Goal: Task Accomplishment & Management: Complete application form

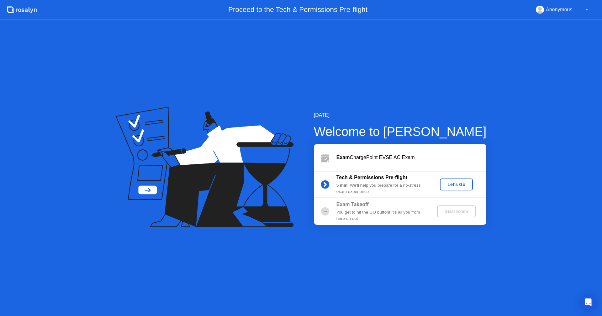
click at [452, 187] on div "Let's Go" at bounding box center [457, 184] width 28 height 5
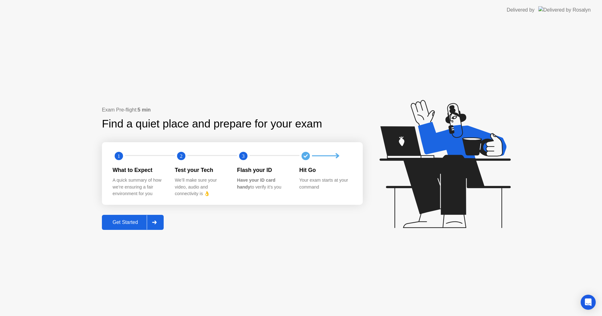
click at [133, 224] on div "Get Started" at bounding box center [125, 223] width 43 height 6
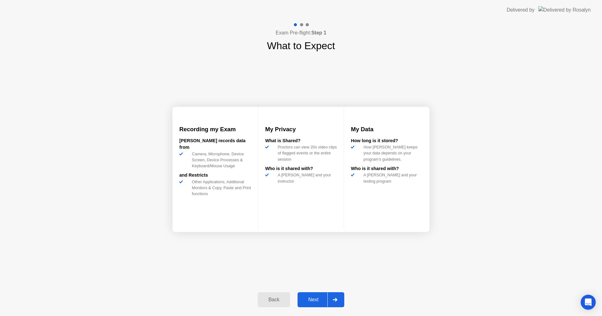
click at [307, 300] on div "Next" at bounding box center [313, 300] width 28 height 6
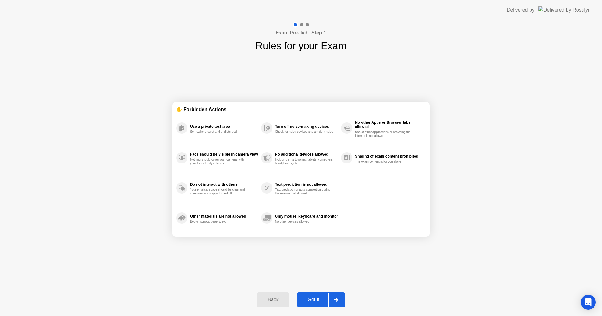
click at [307, 295] on button "Got it" at bounding box center [321, 300] width 48 height 15
select select "**********"
select select "*******"
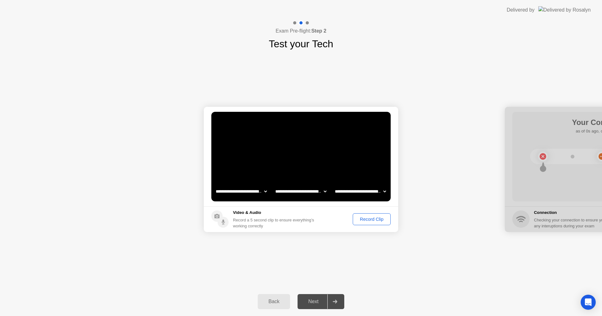
click at [222, 221] on circle at bounding box center [223, 222] width 11 height 11
click at [370, 221] on div "Record Clip" at bounding box center [372, 219] width 34 height 5
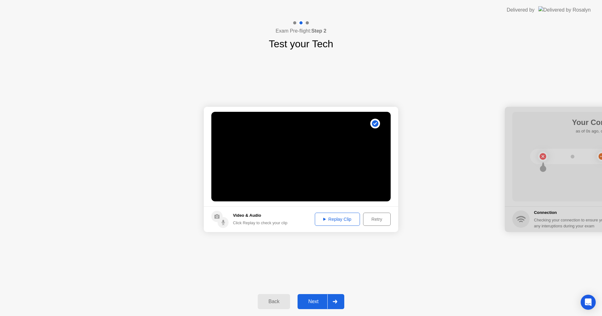
click at [337, 218] on div "Replay Clip" at bounding box center [337, 219] width 41 height 5
click at [333, 220] on div "Replay Clip" at bounding box center [337, 219] width 41 height 5
click at [314, 299] on div "Next" at bounding box center [313, 302] width 28 height 6
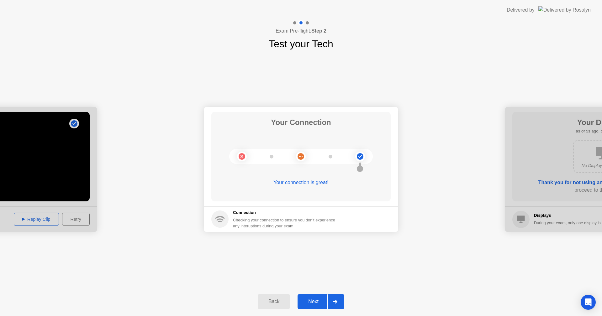
click at [322, 299] on div "Next" at bounding box center [313, 302] width 28 height 6
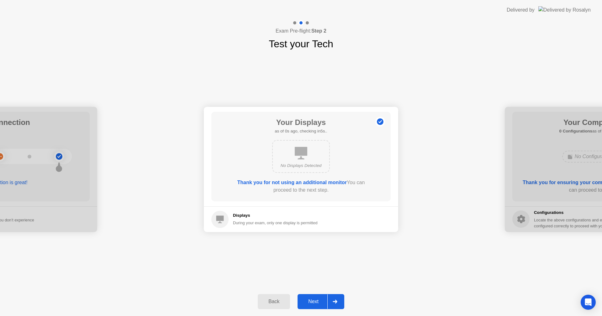
click at [316, 300] on div "Next" at bounding box center [313, 302] width 28 height 6
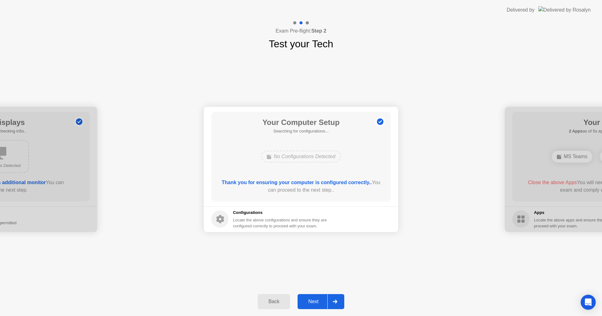
click at [314, 297] on button "Next" at bounding box center [321, 301] width 47 height 15
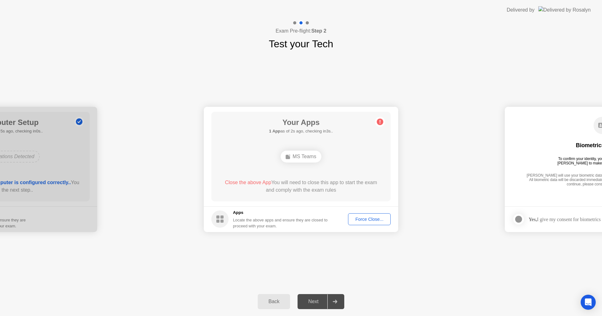
click at [302, 158] on div "MS Teams" at bounding box center [301, 157] width 40 height 12
click at [368, 219] on div "Force Close..." at bounding box center [369, 219] width 38 height 5
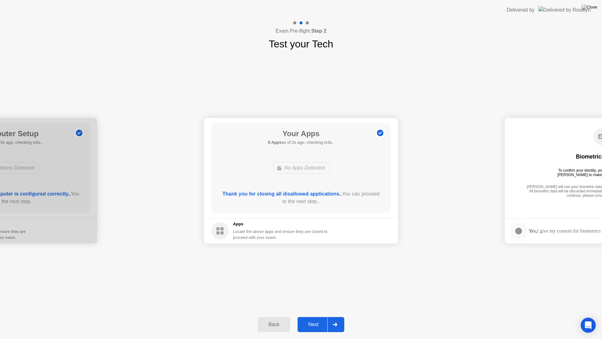
click at [313, 316] on div "Next" at bounding box center [313, 324] width 28 height 6
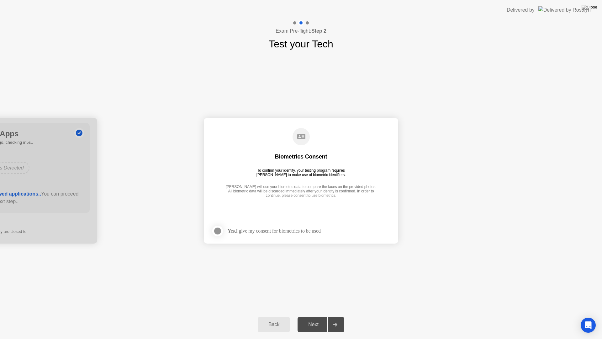
click at [218, 230] on div at bounding box center [218, 231] width 8 height 8
click at [321, 316] on div "Next" at bounding box center [313, 324] width 28 height 6
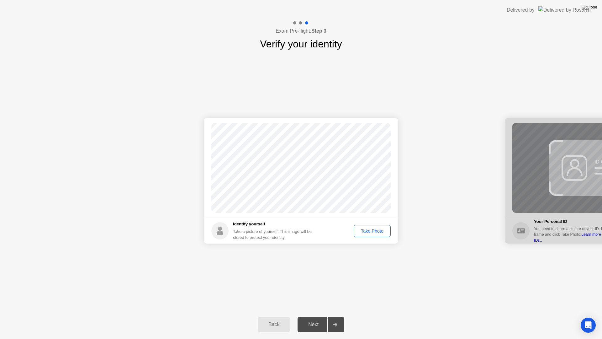
click at [371, 229] on div "Take Photo" at bounding box center [372, 230] width 33 height 5
click at [316, 316] on div "Next" at bounding box center [313, 324] width 28 height 6
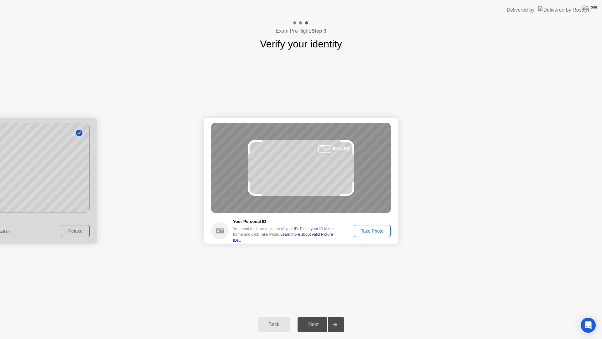
click at [370, 233] on div "Take Photo" at bounding box center [372, 230] width 33 height 5
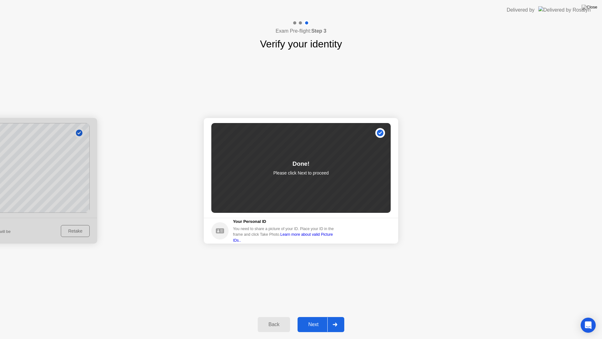
click at [313, 316] on div "Next" at bounding box center [313, 324] width 28 height 6
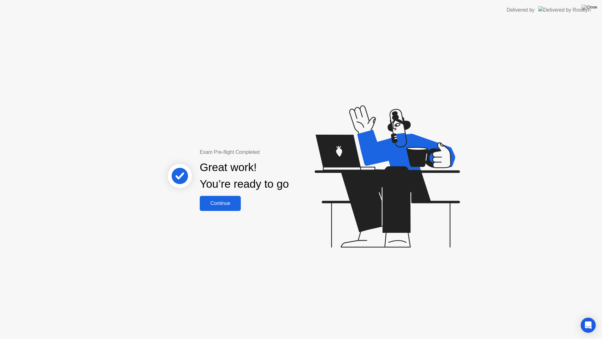
click at [225, 201] on div "Continue" at bounding box center [220, 203] width 37 height 6
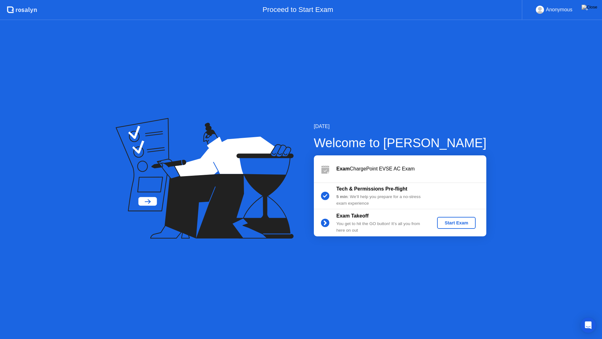
click at [460, 224] on div "Start Exam" at bounding box center [457, 222] width 34 height 5
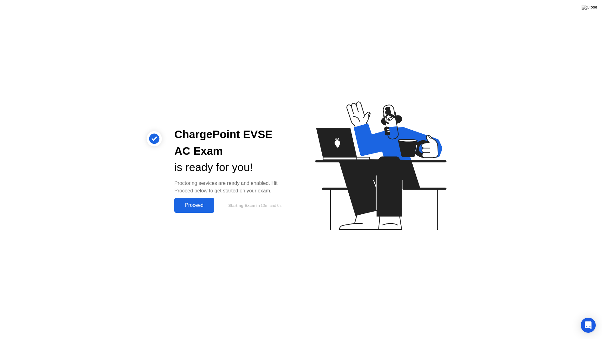
click at [200, 208] on div "Proceed" at bounding box center [194, 205] width 36 height 6
